Goal: Information Seeking & Learning: Learn about a topic

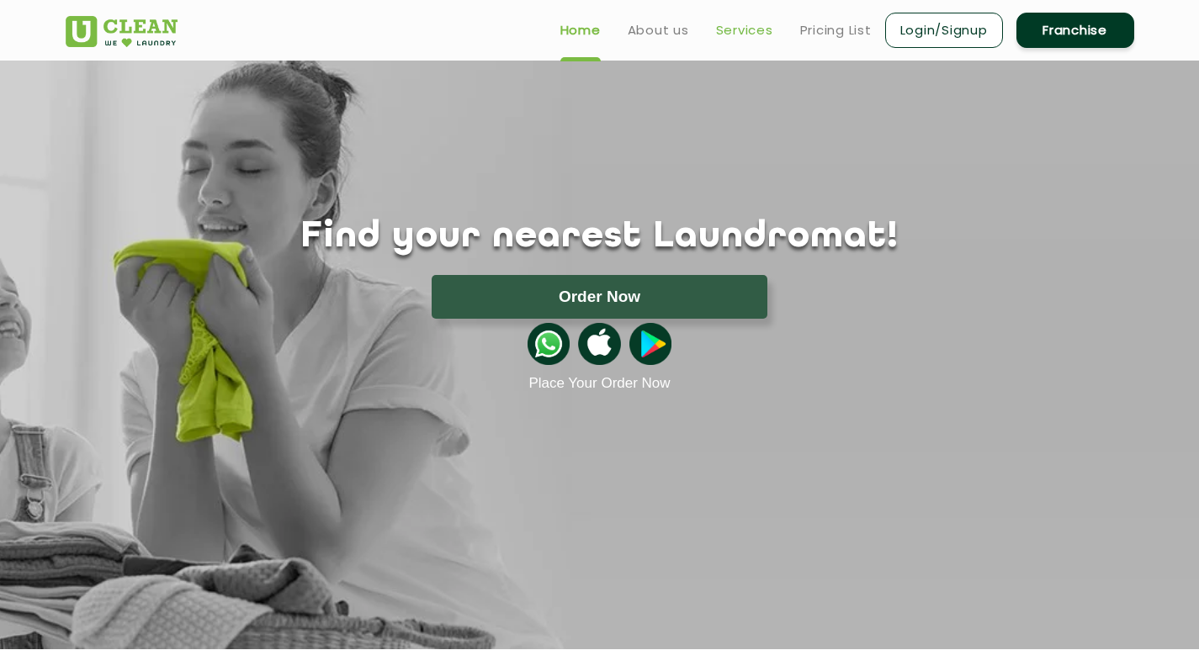
click at [746, 24] on link "Services" at bounding box center [744, 30] width 57 height 20
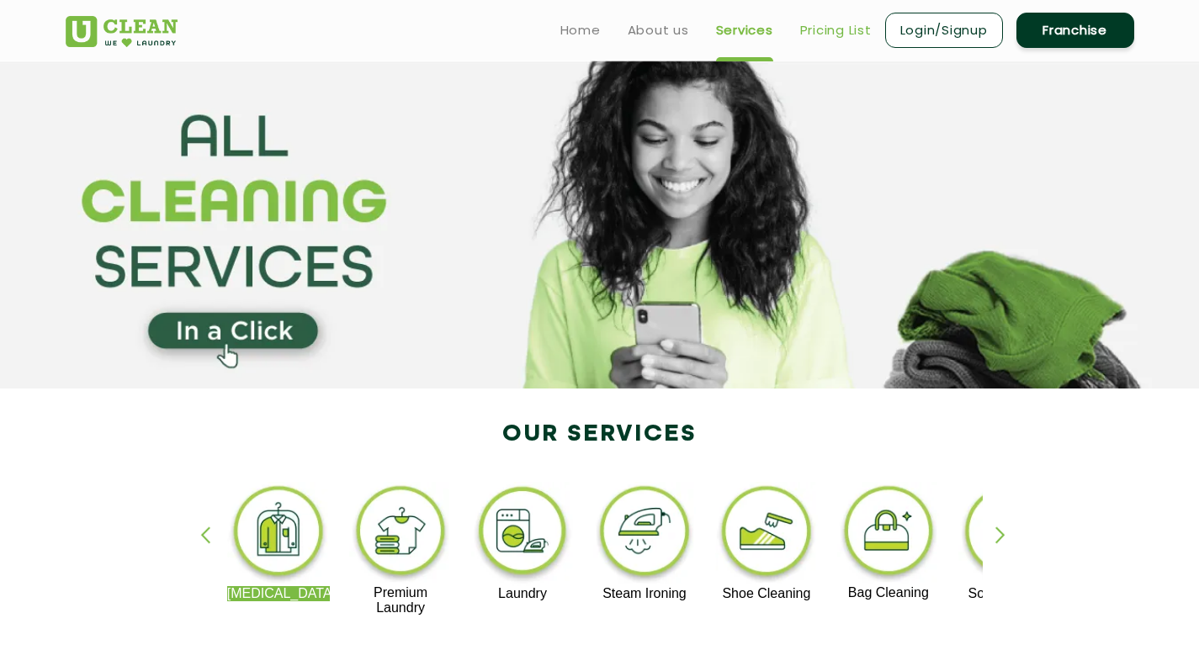
click at [831, 27] on link "Pricing List" at bounding box center [836, 30] width 72 height 20
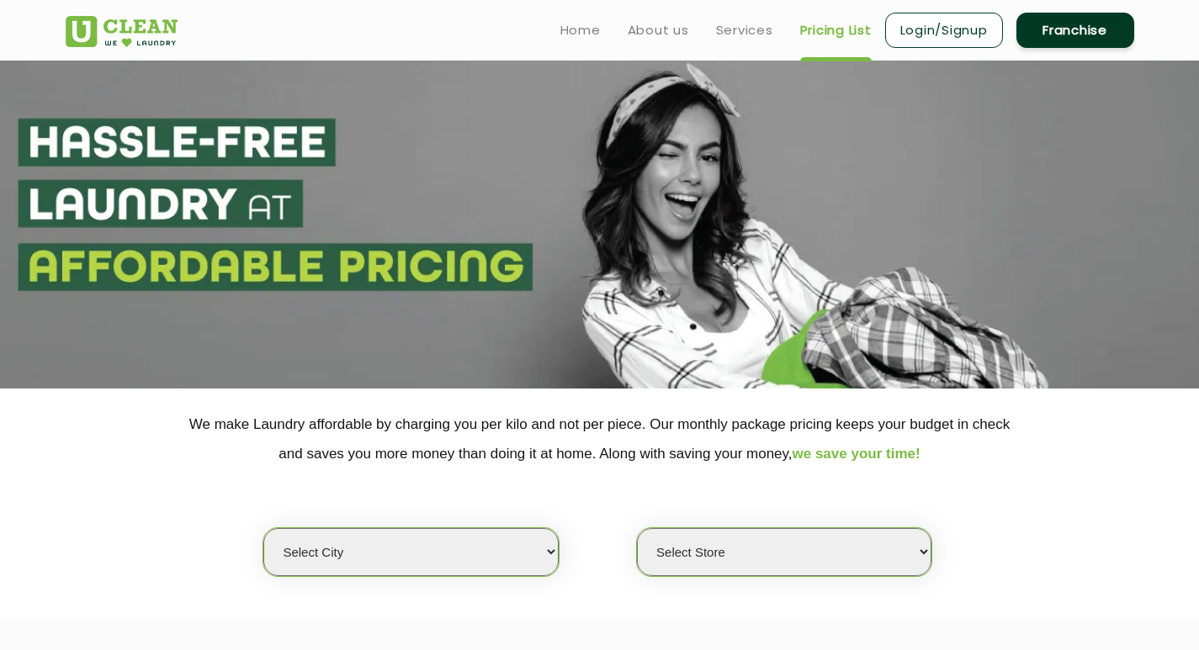
select select "0"
click at [579, 35] on link "Home" at bounding box center [580, 30] width 40 height 20
select select "0"
